Goal: Information Seeking & Learning: Learn about a topic

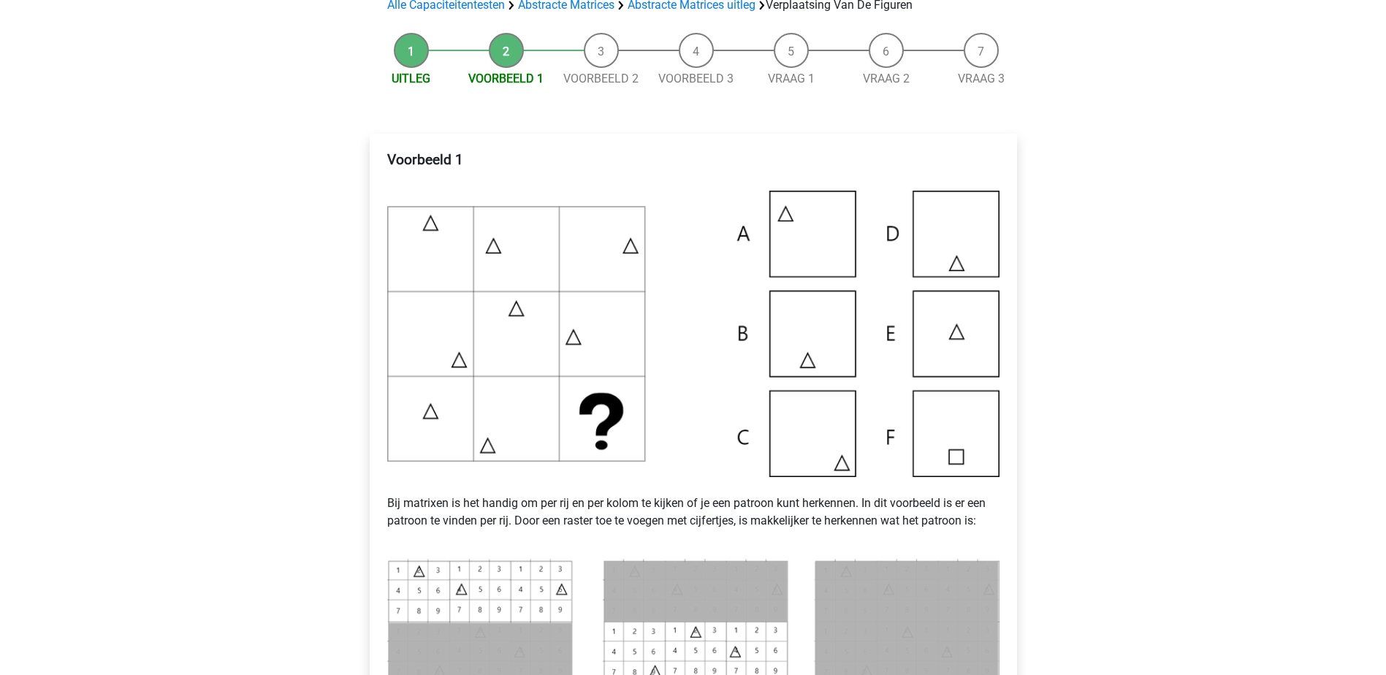
scroll to position [292, 0]
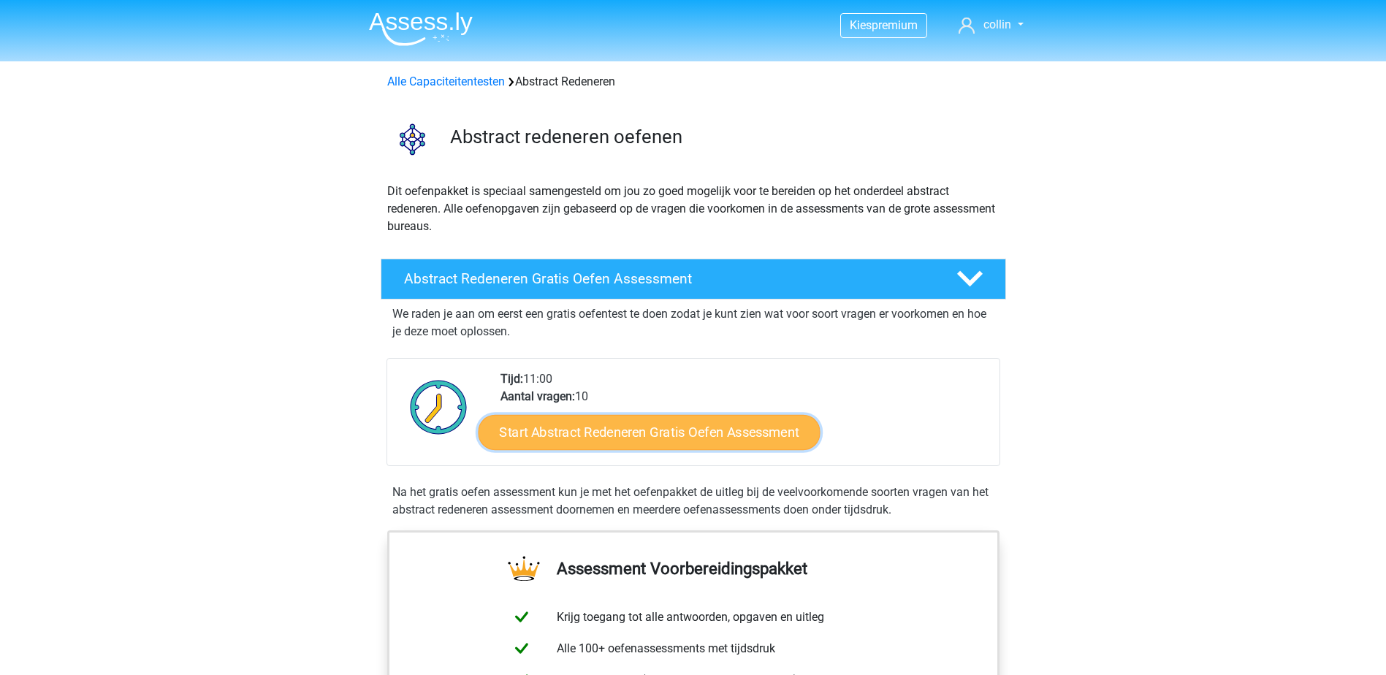
click at [669, 438] on link "Start Abstract Redeneren Gratis Oefen Assessment" at bounding box center [649, 431] width 342 height 35
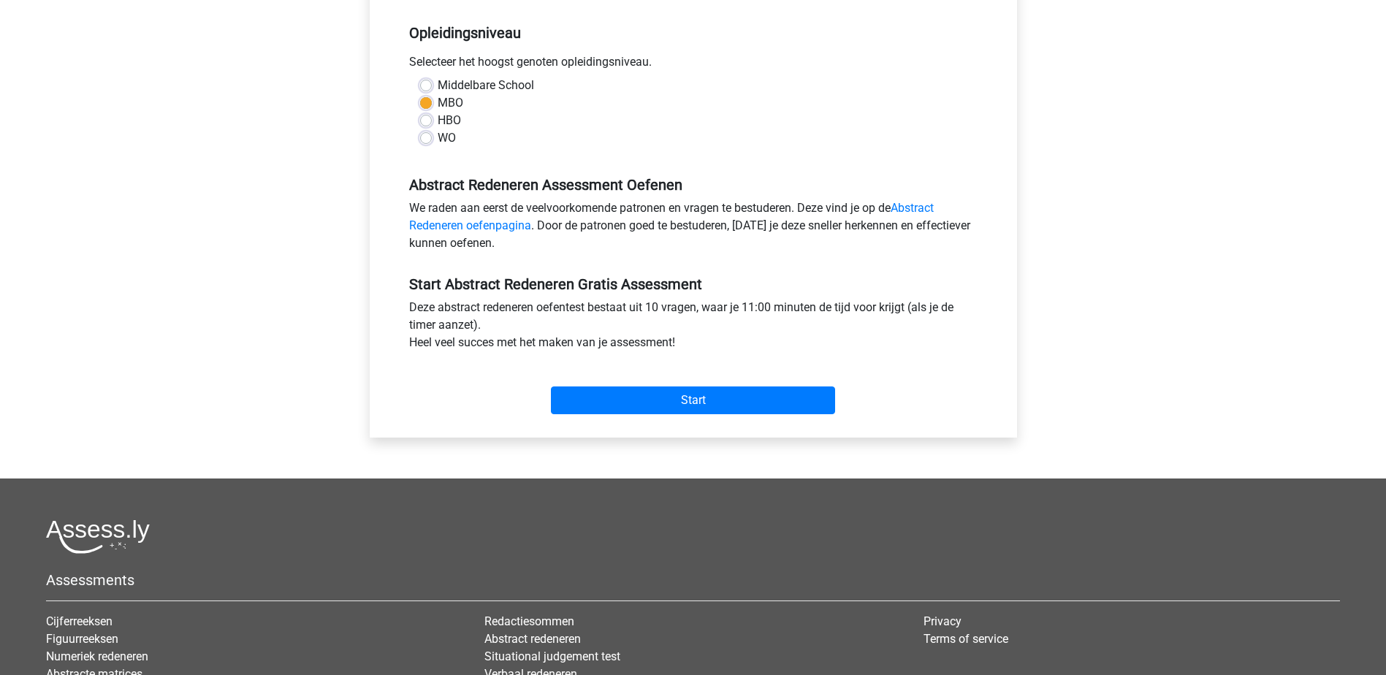
scroll to position [292, 0]
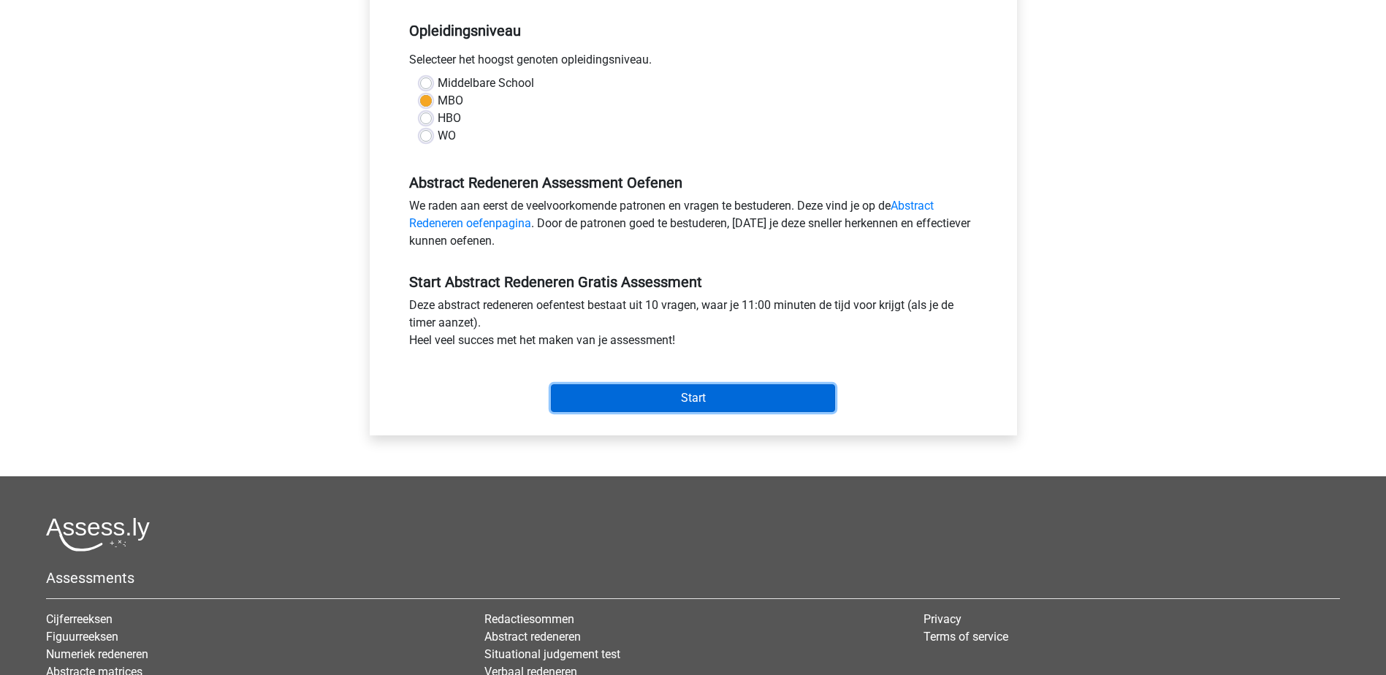
click at [649, 389] on input "Start" at bounding box center [693, 398] width 284 height 28
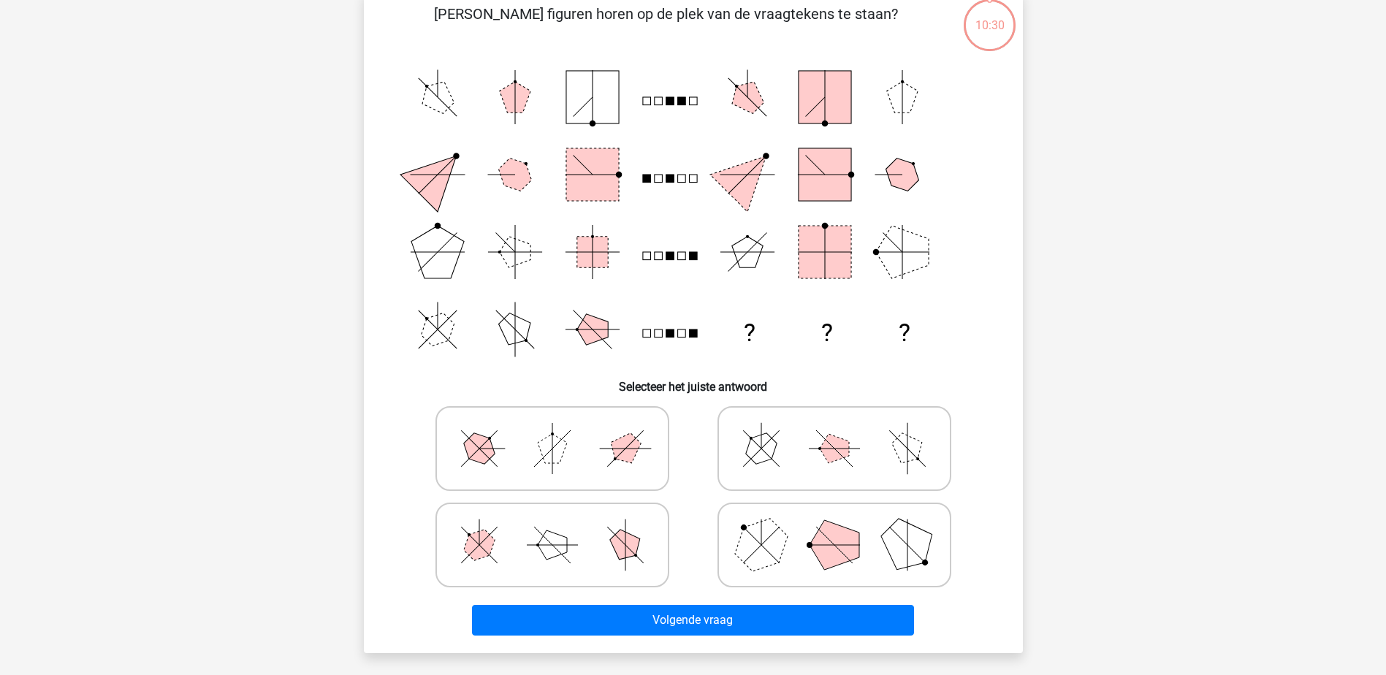
scroll to position [146, 0]
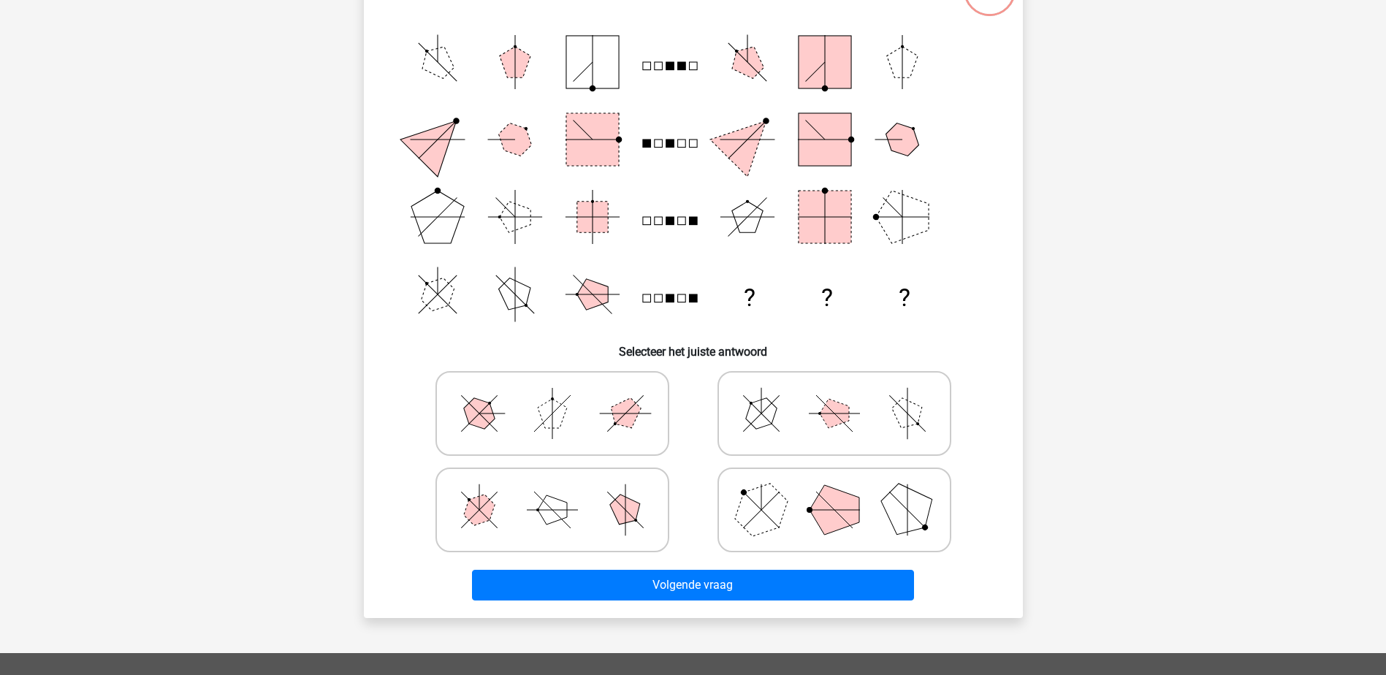
click at [762, 509] on polygon at bounding box center [761, 509] width 70 height 70
click at [835, 492] on input "radio" at bounding box center [839, 486] width 9 height 9
radio input "true"
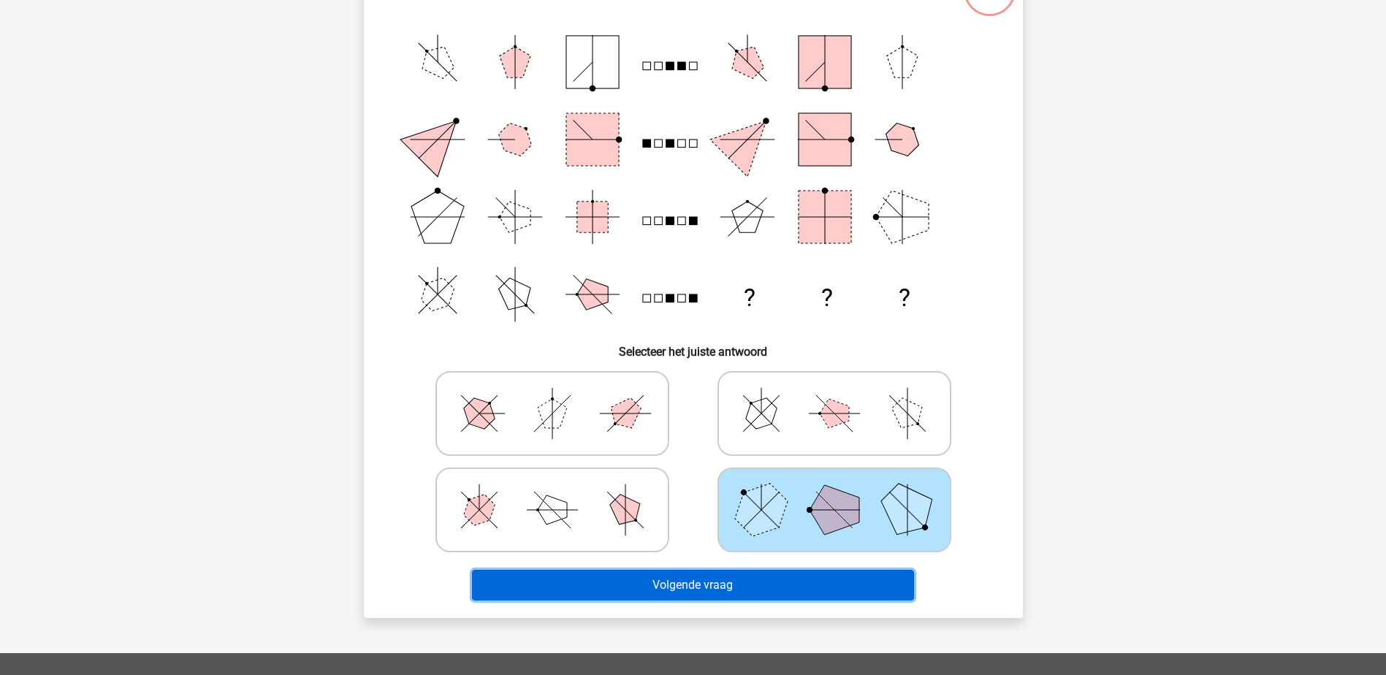
click at [671, 571] on button "Volgende vraag" at bounding box center [693, 585] width 442 height 31
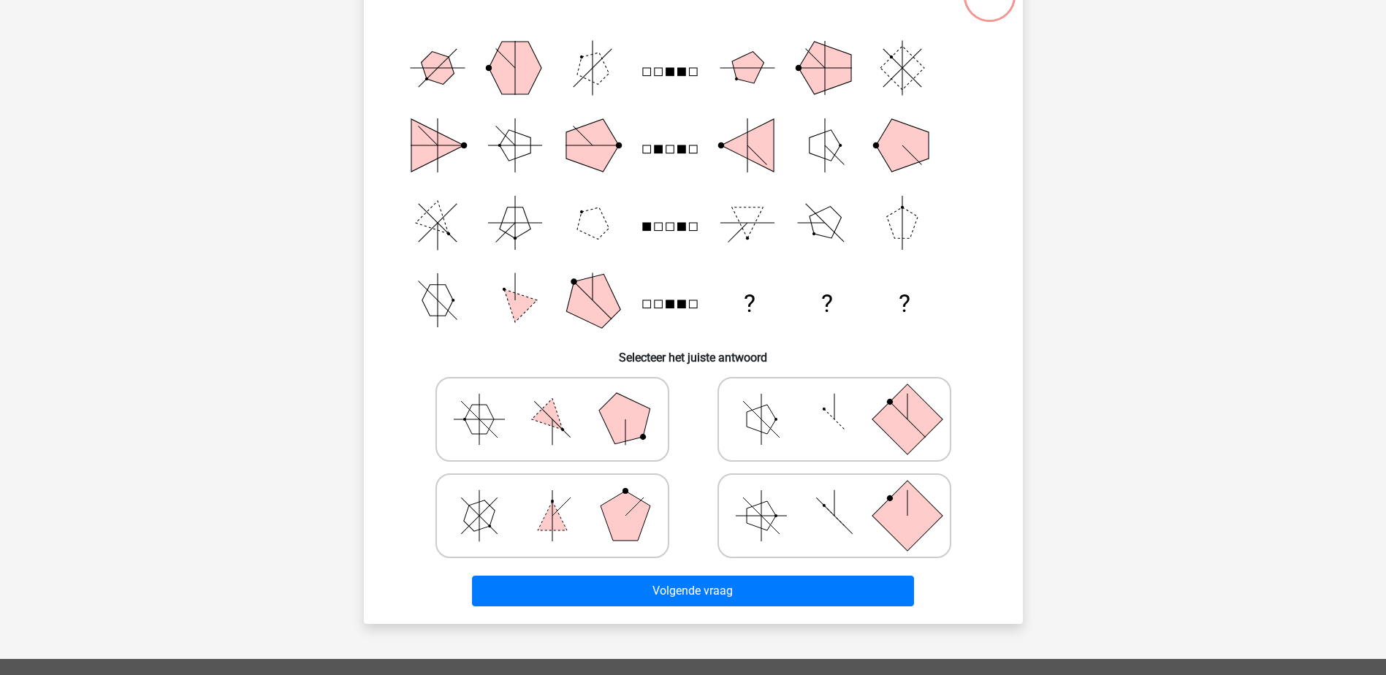
scroll to position [73, 0]
